Goal: Task Accomplishment & Management: Manage account settings

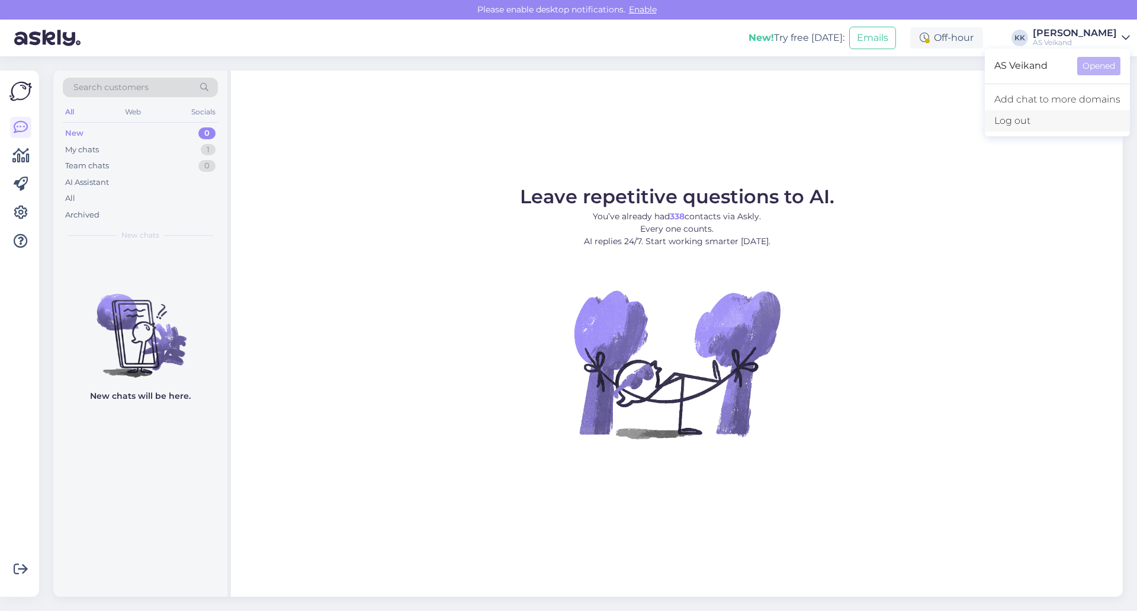
click at [1021, 125] on div "Log out" at bounding box center [1057, 120] width 145 height 21
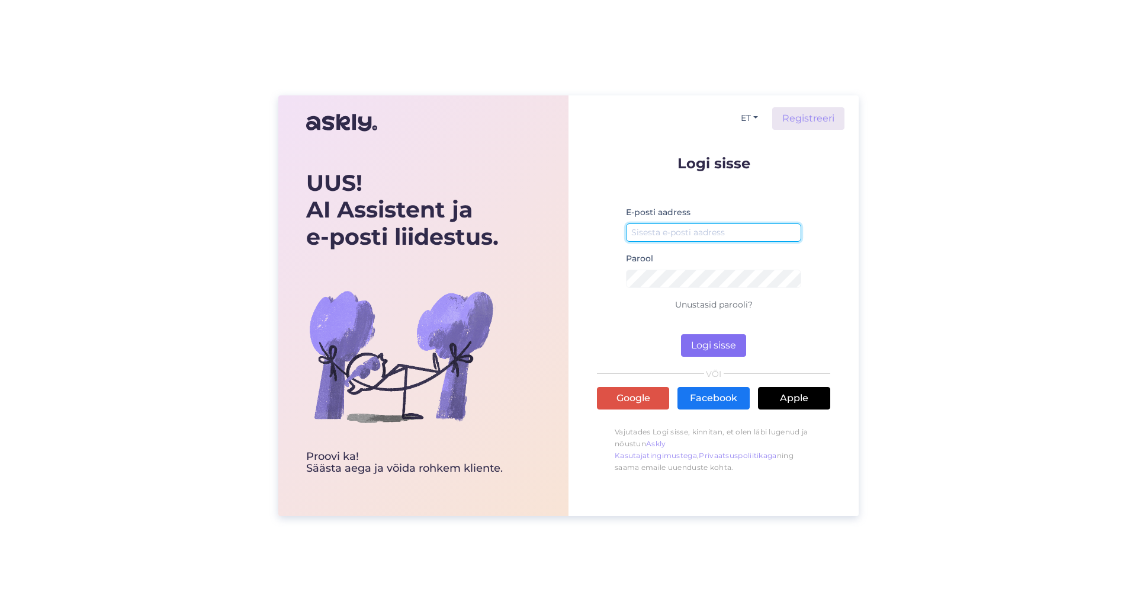
type input "[EMAIL_ADDRESS][DOMAIN_NAME]"
click at [731, 354] on button "Logi sisse" at bounding box center [713, 345] width 65 height 23
